Goal: Information Seeking & Learning: Learn about a topic

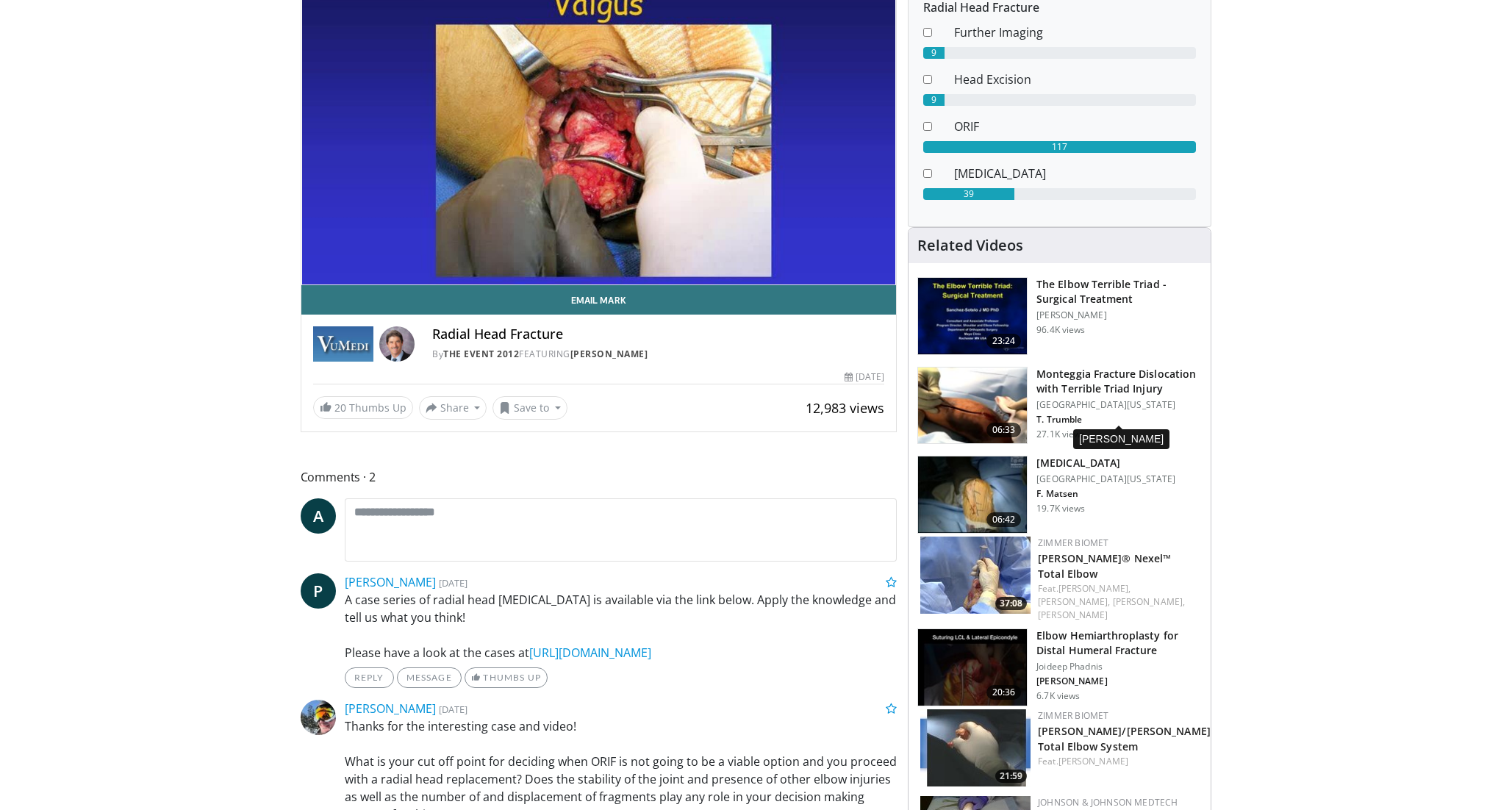
scroll to position [230, 0]
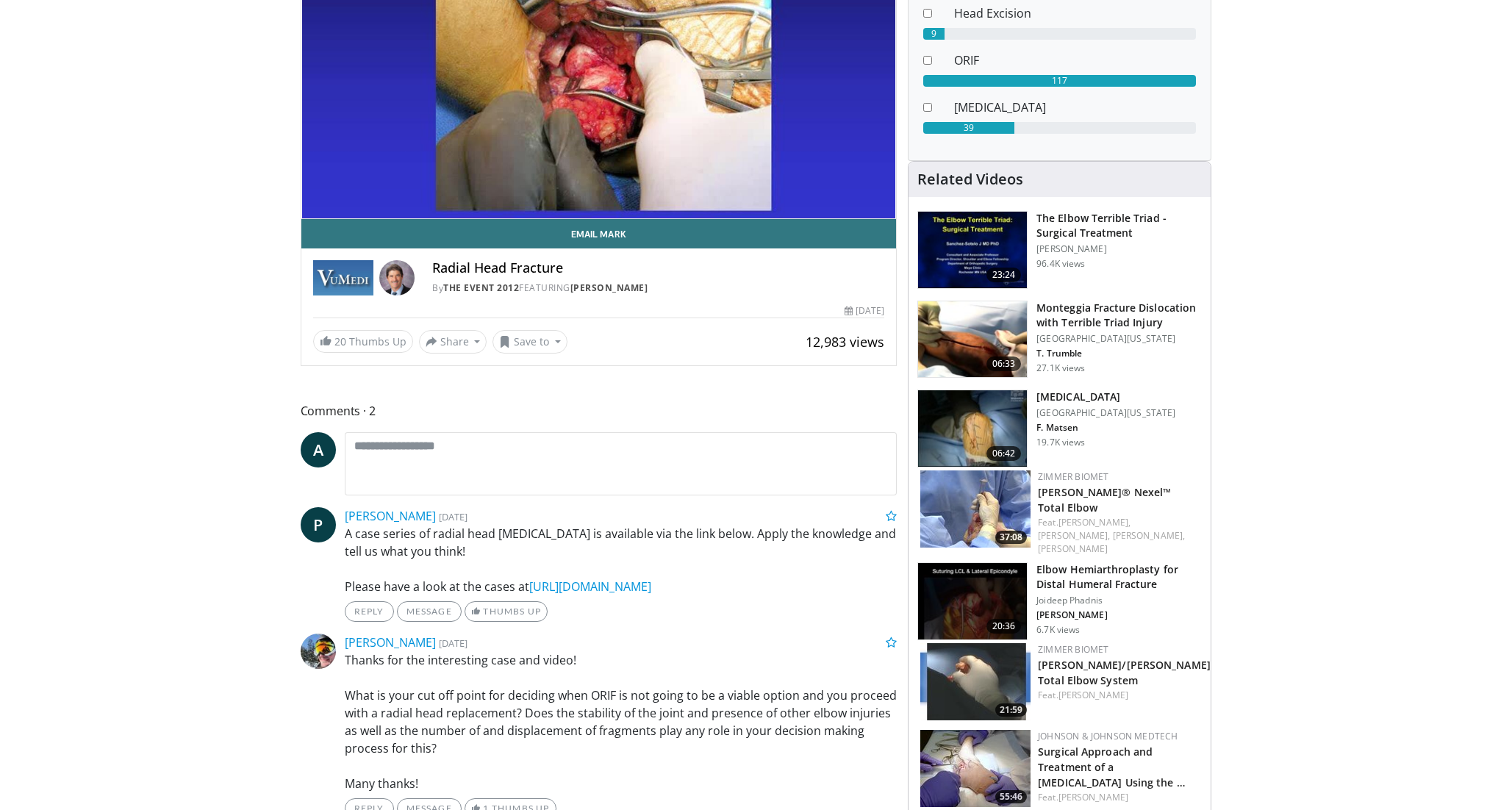
click at [988, 660] on img at bounding box center [976, 682] width 111 height 78
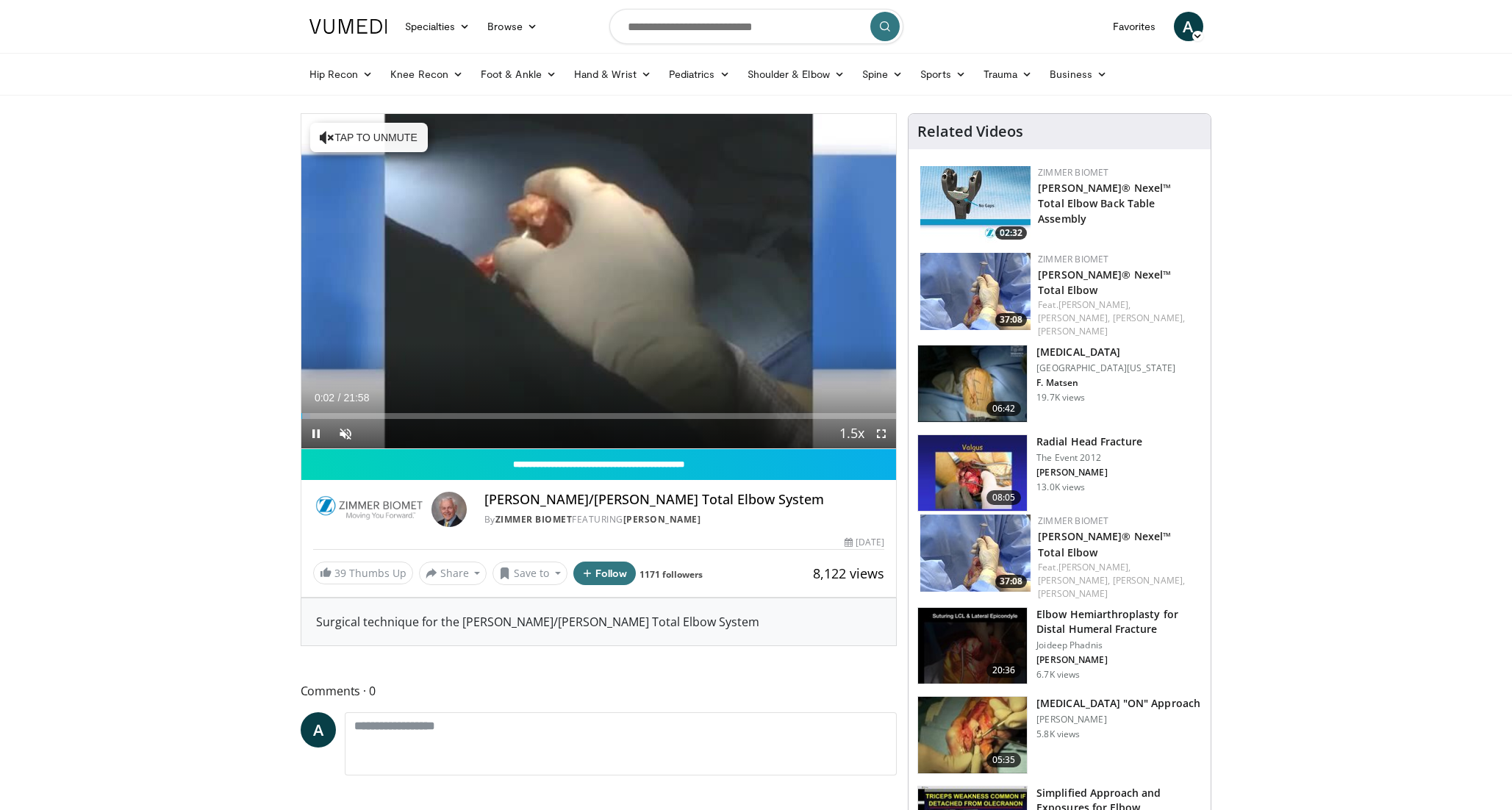
click at [883, 430] on span "Video Player" at bounding box center [881, 433] width 29 height 29
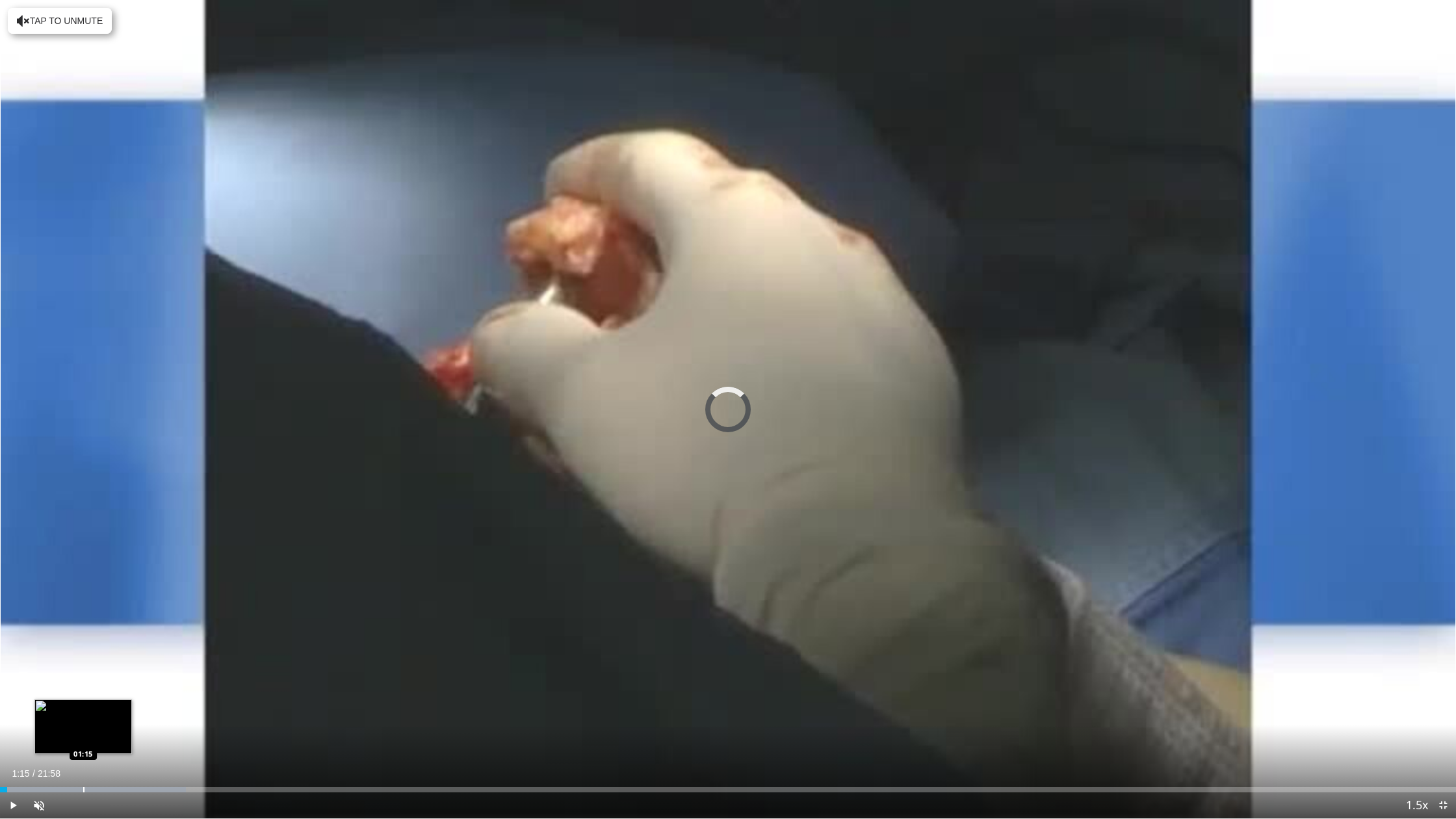
click at [84, 716] on div "Loaded : 12.77% 01:15 01:15" at bounding box center [728, 790] width 1456 height 6
click at [140, 716] on div "Loaded : 14.42% 01:16 02:06" at bounding box center [728, 787] width 1456 height 13
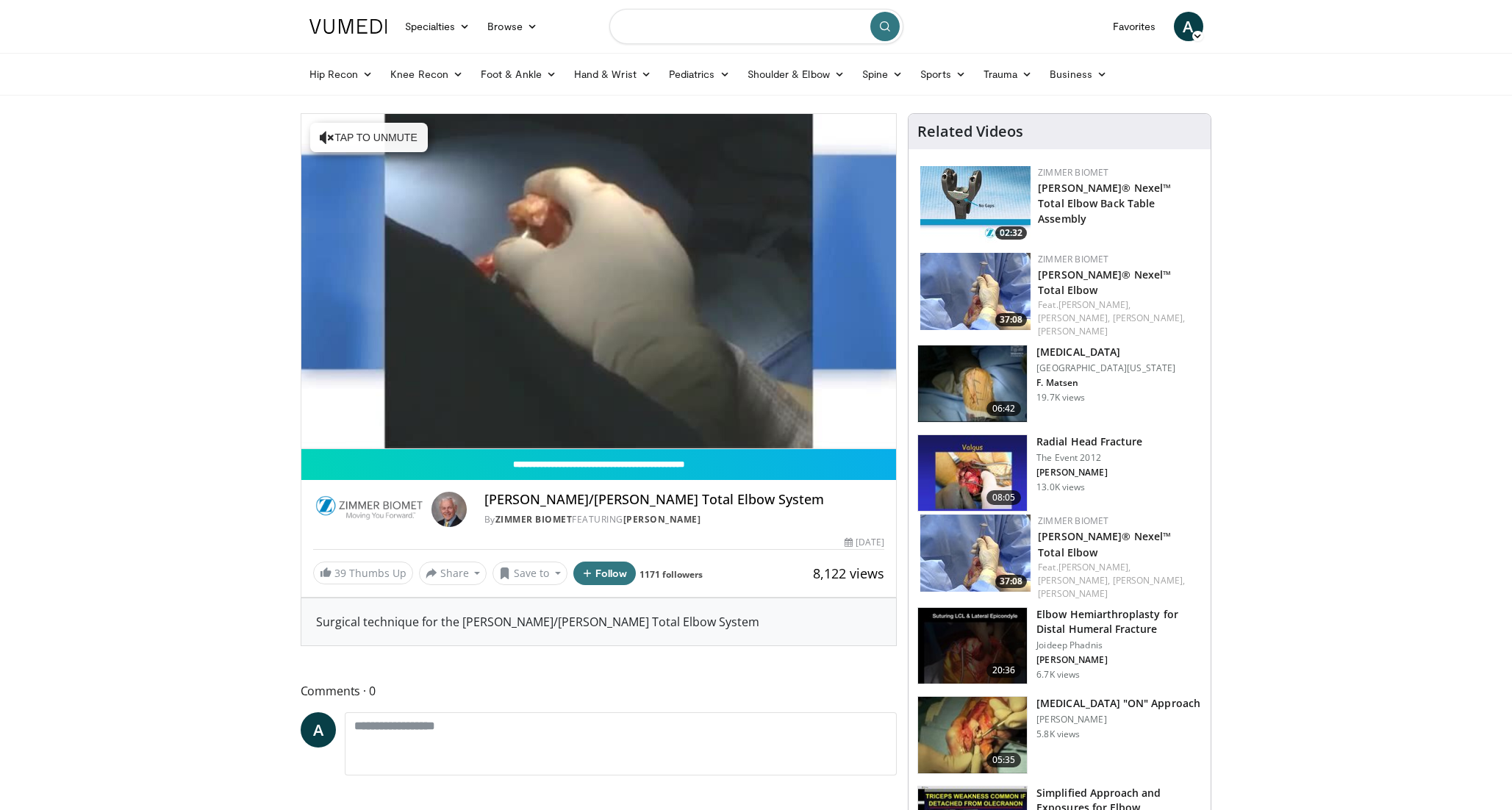
click at [649, 23] on input "Search topics, interventions" at bounding box center [757, 27] width 294 height 36
type input "**********"
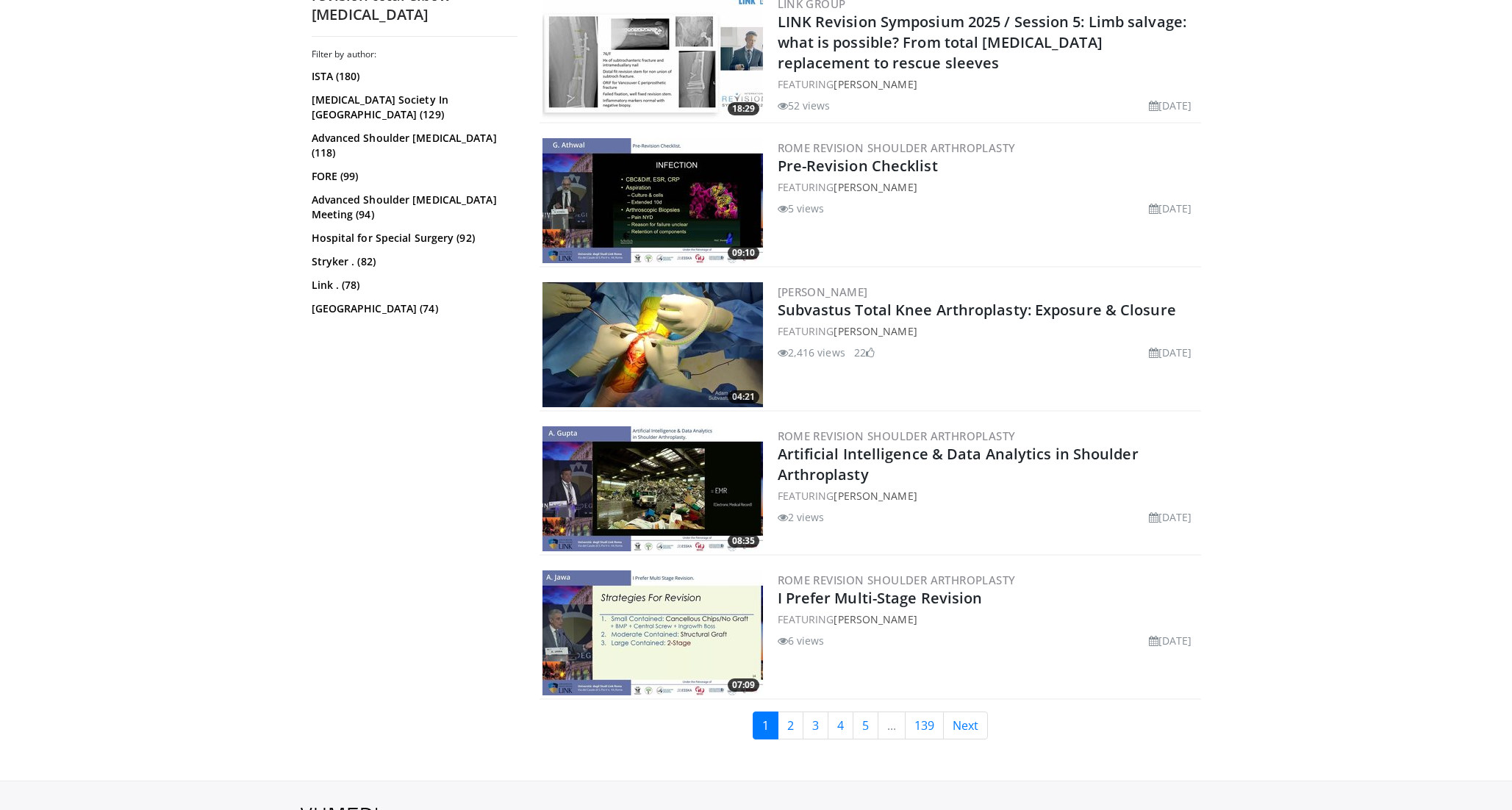
scroll to position [3059, 0]
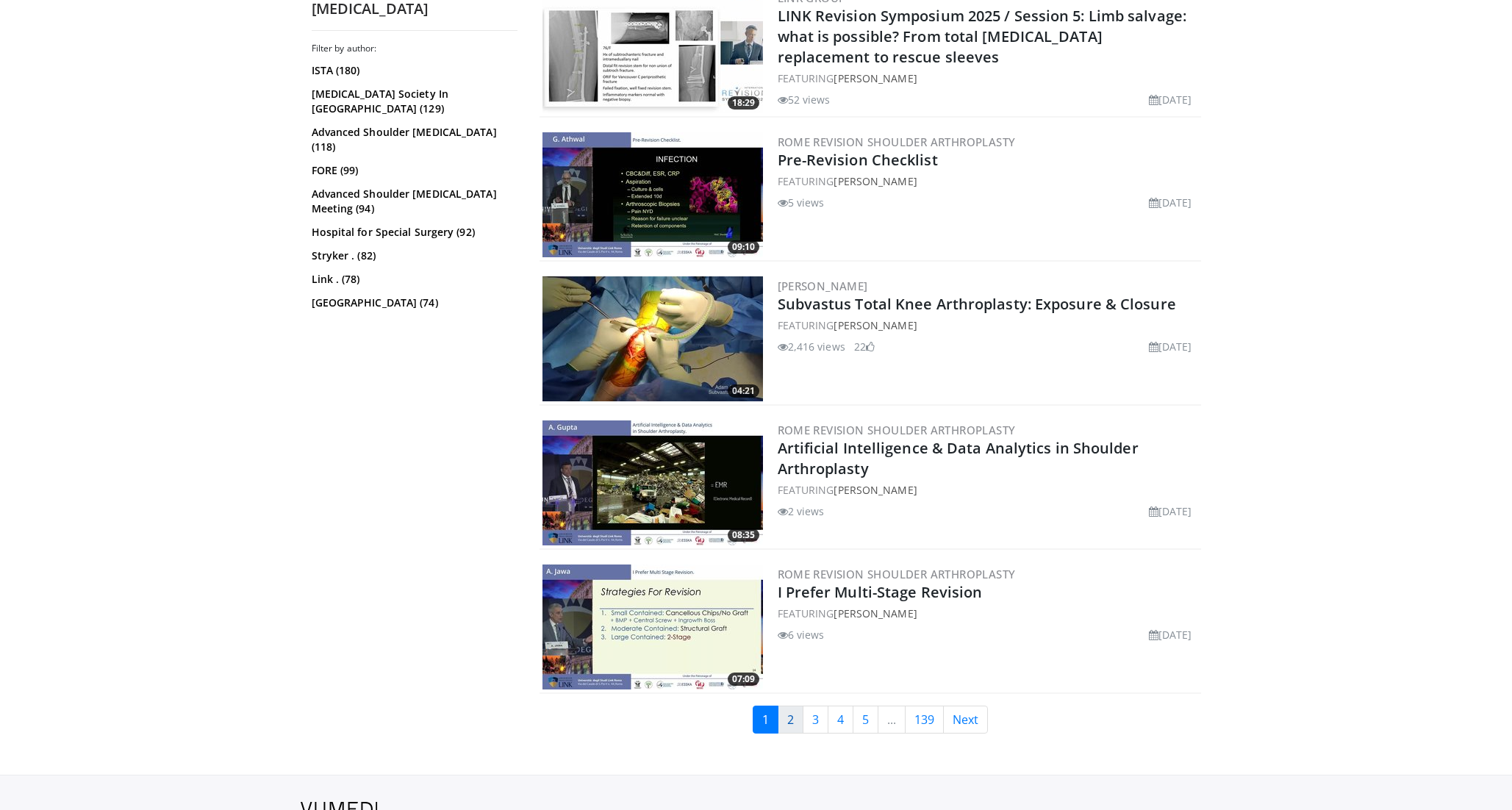
click at [783, 723] on link "2" at bounding box center [791, 719] width 26 height 28
